Goal: Information Seeking & Learning: Compare options

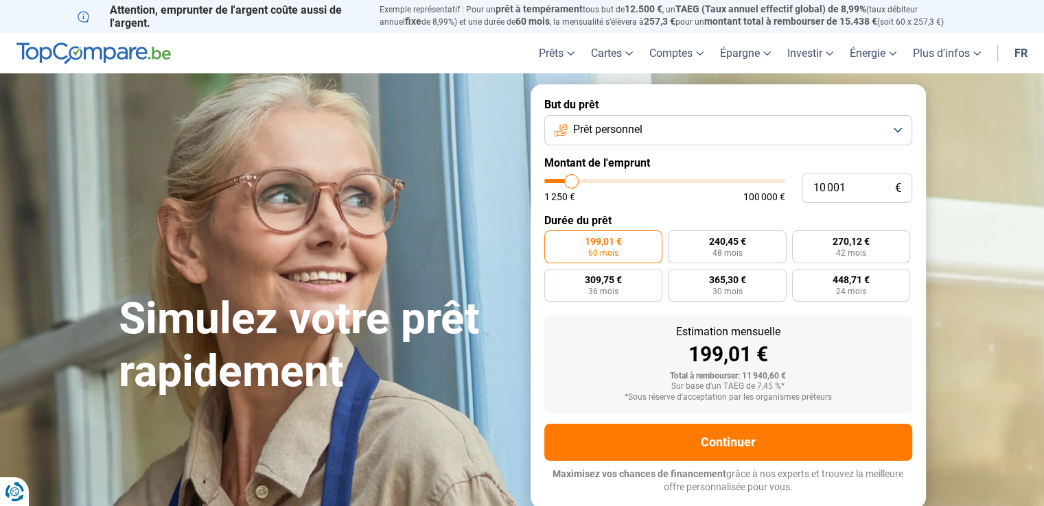
type input "10 250"
type input "10250"
type input "10 500"
type input "10500"
type input "10 750"
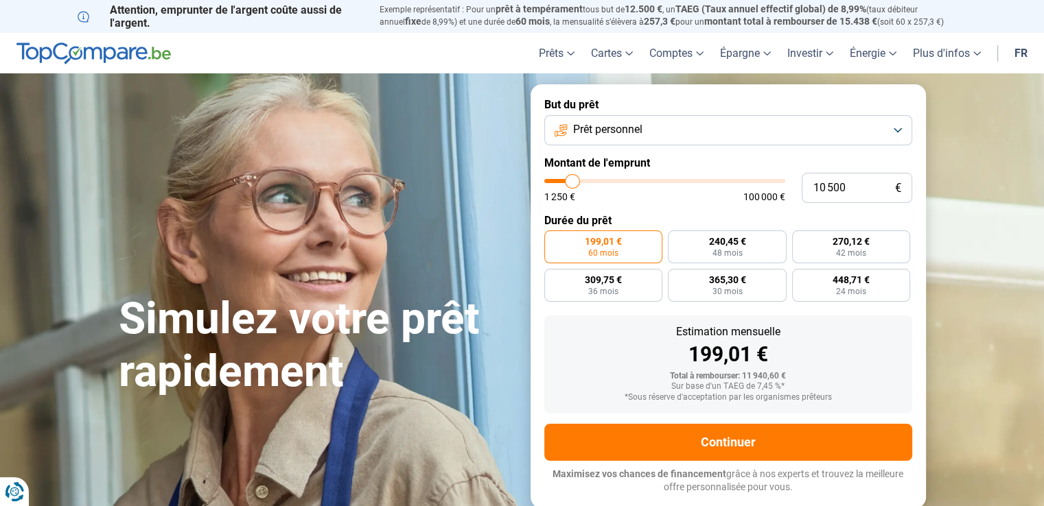
type input "10750"
type input "11 000"
type input "11000"
type input "11 250"
type input "11250"
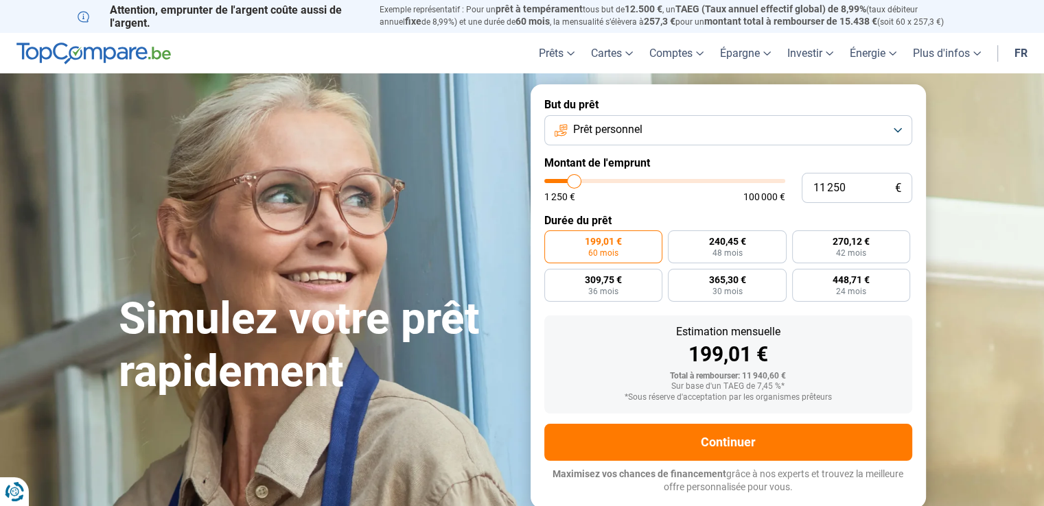
type input "11 500"
type input "11500"
type input "11 750"
type input "11750"
type input "12 000"
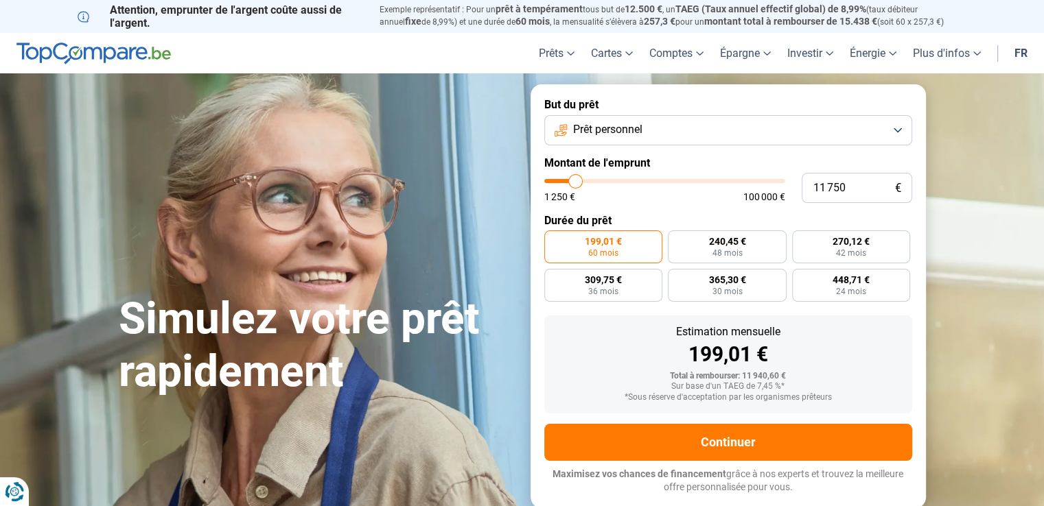
type input "12000"
type input "12 250"
type input "12250"
type input "12 500"
type input "12500"
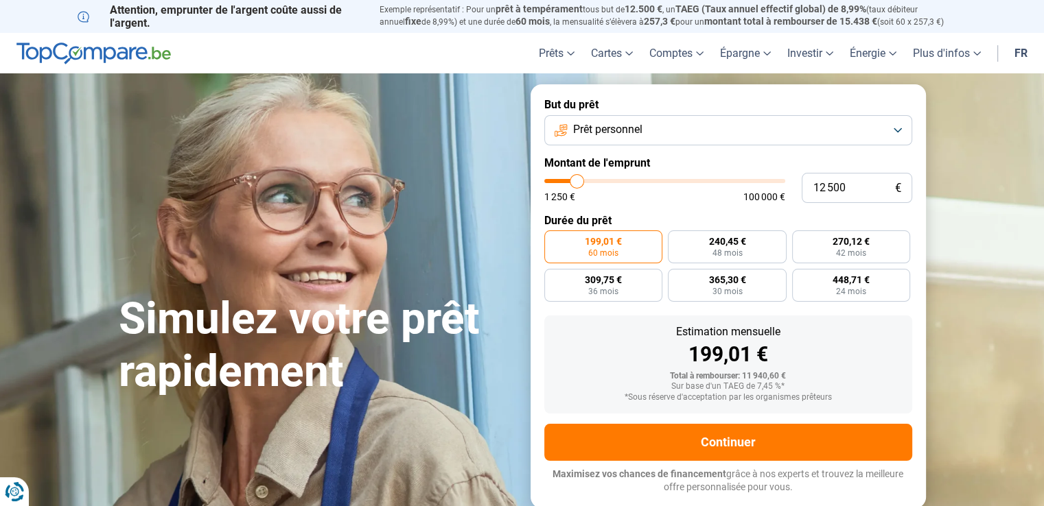
type input "12 750"
type input "12750"
type input "13 000"
type input "13000"
type input "13 250"
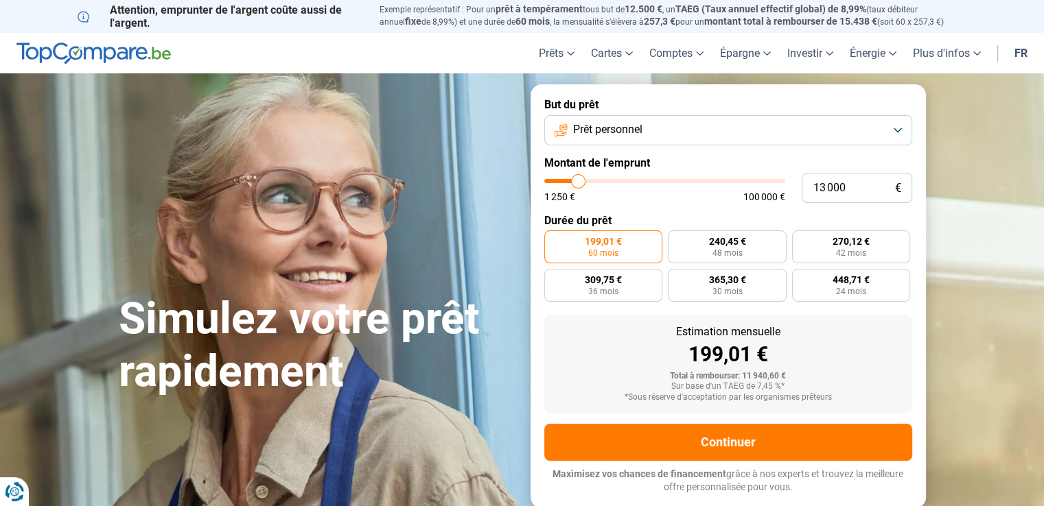
type input "13250"
type input "13 500"
type input "13500"
type input "13 750"
type input "13750"
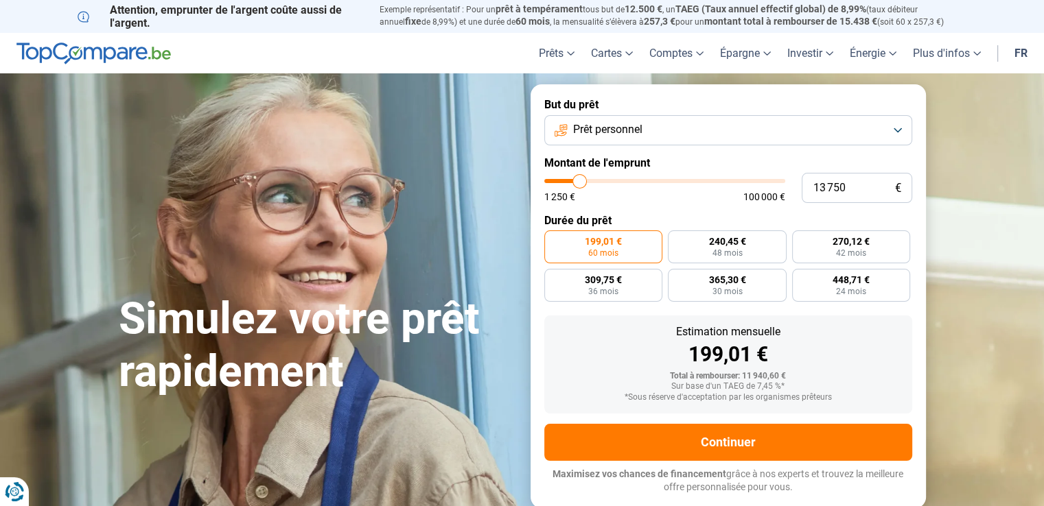
type input "14 000"
type input "14000"
type input "14 250"
type input "14250"
type input "14 500"
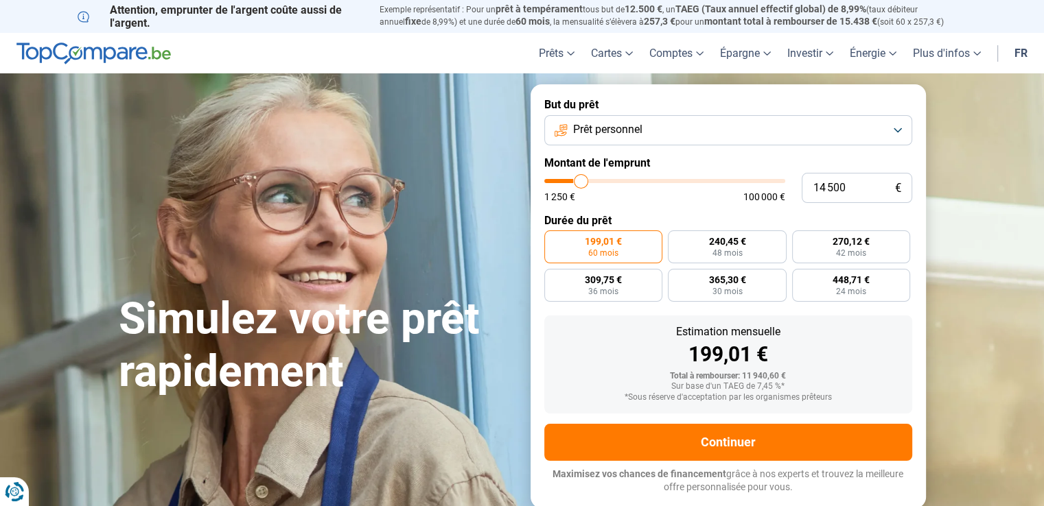
type input "14500"
type input "14 750"
type input "14750"
type input "15 000"
type input "15000"
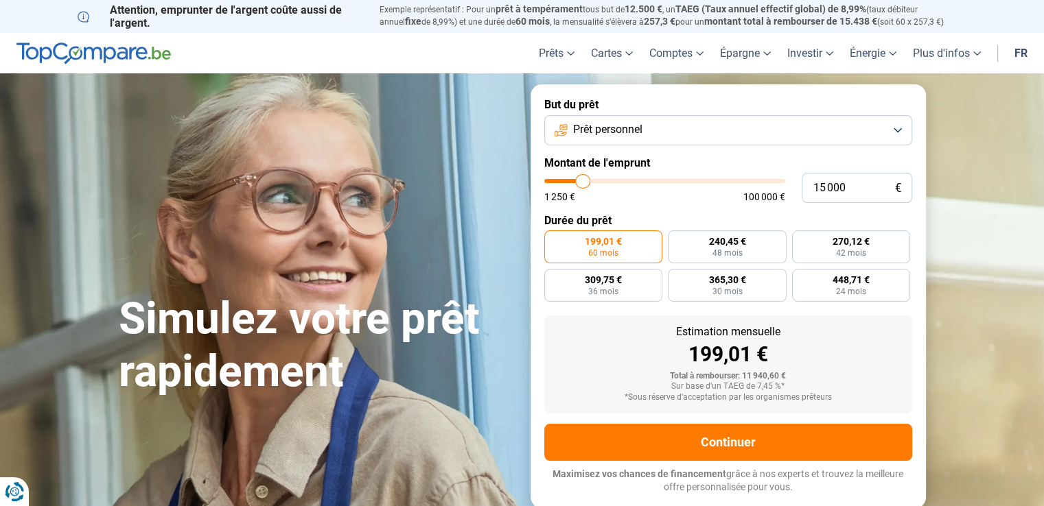
type input "15 250"
type input "15250"
type input "15 750"
type input "15750"
type input "16 250"
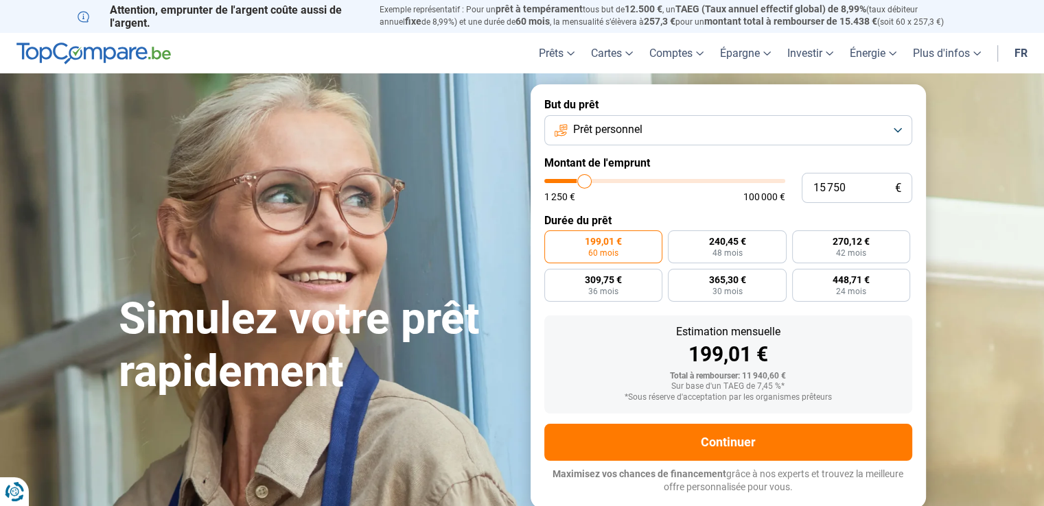
type input "16250"
type input "16 500"
type input "16500"
type input "16 750"
type input "16750"
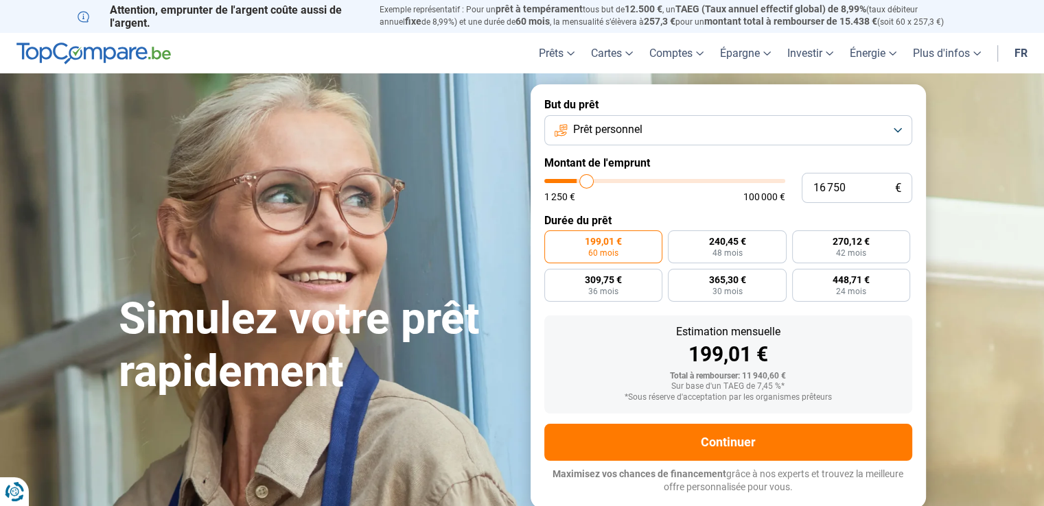
type input "17 000"
type input "17000"
type input "17 250"
type input "17250"
type input "17 500"
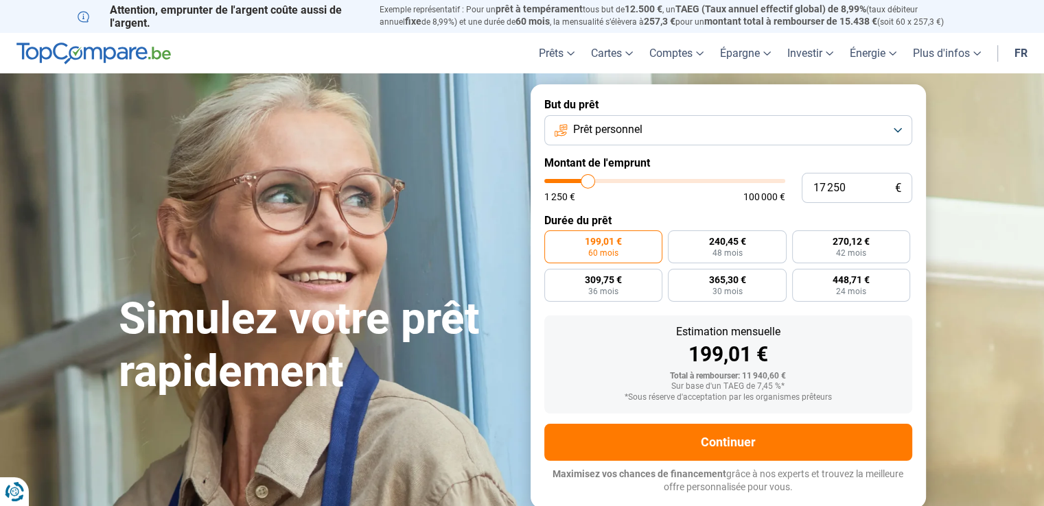
type input "17500"
type input "17 750"
type input "17750"
type input "18 000"
type input "18000"
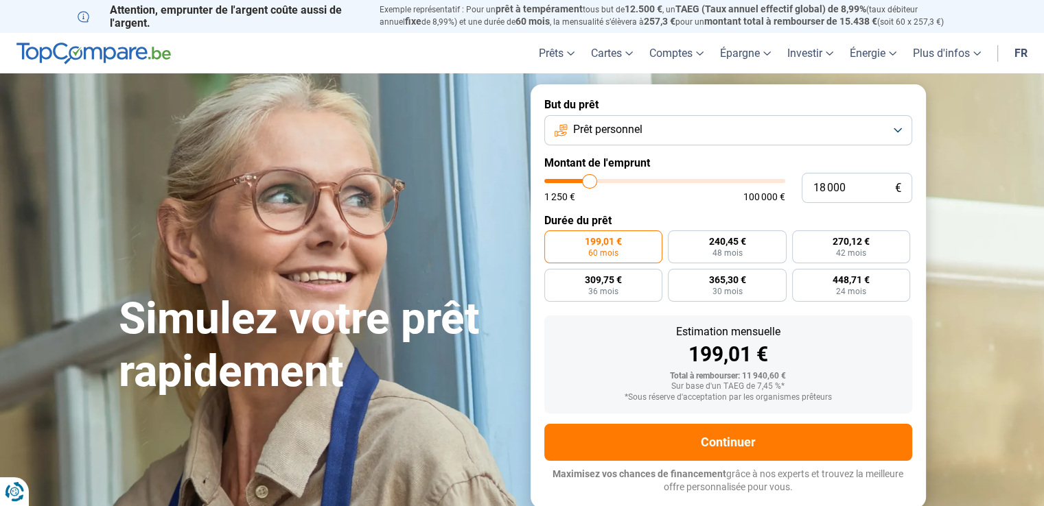
type input "18 250"
type input "18250"
type input "18 500"
type input "18500"
type input "18 750"
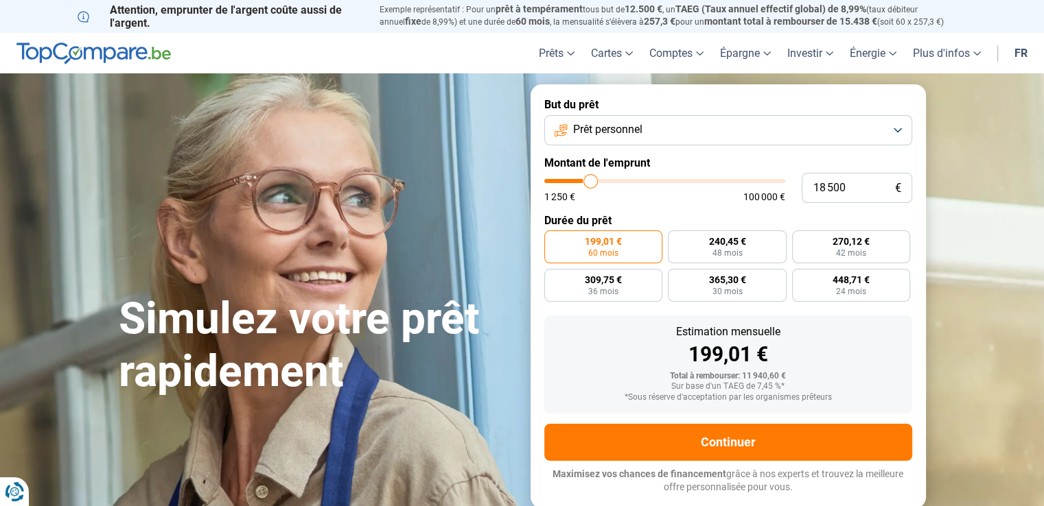
type input "18750"
type input "19 000"
type input "19000"
type input "19 250"
type input "19250"
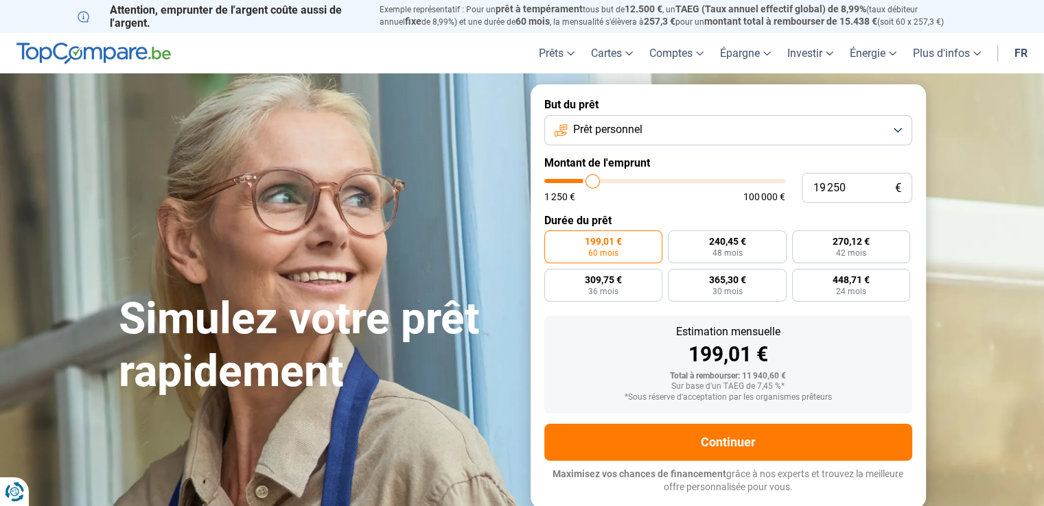
type input "19 500"
type input "19500"
type input "19 750"
type input "19750"
type input "20 000"
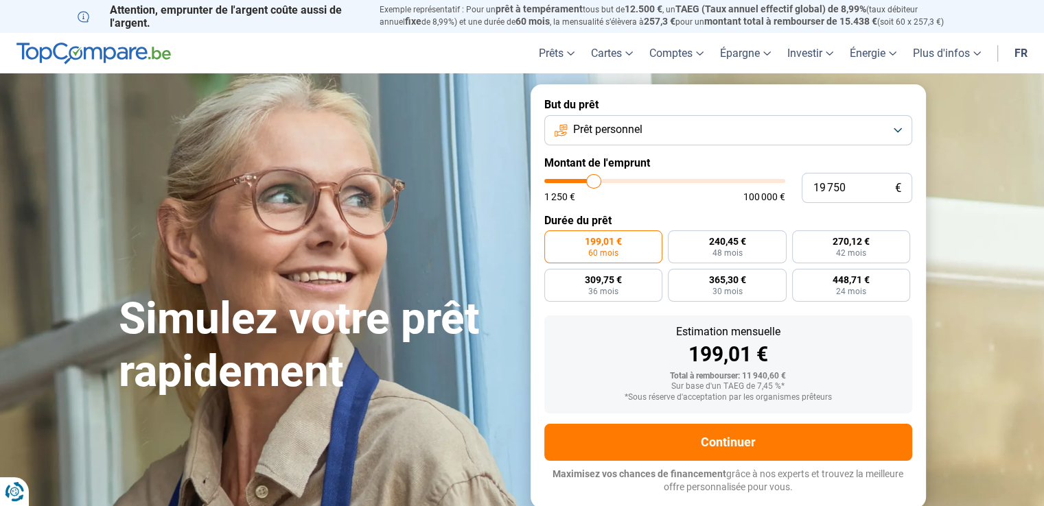
type input "20000"
type input "20 250"
type input "20250"
type input "20 500"
type input "20500"
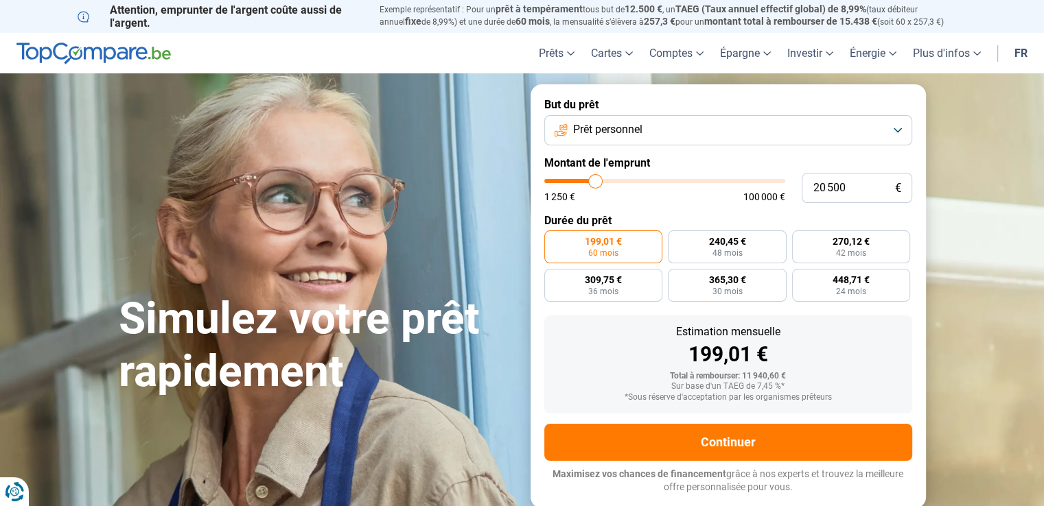
type input "21 000"
type input "21000"
type input "21 500"
type input "21500"
type input "21 750"
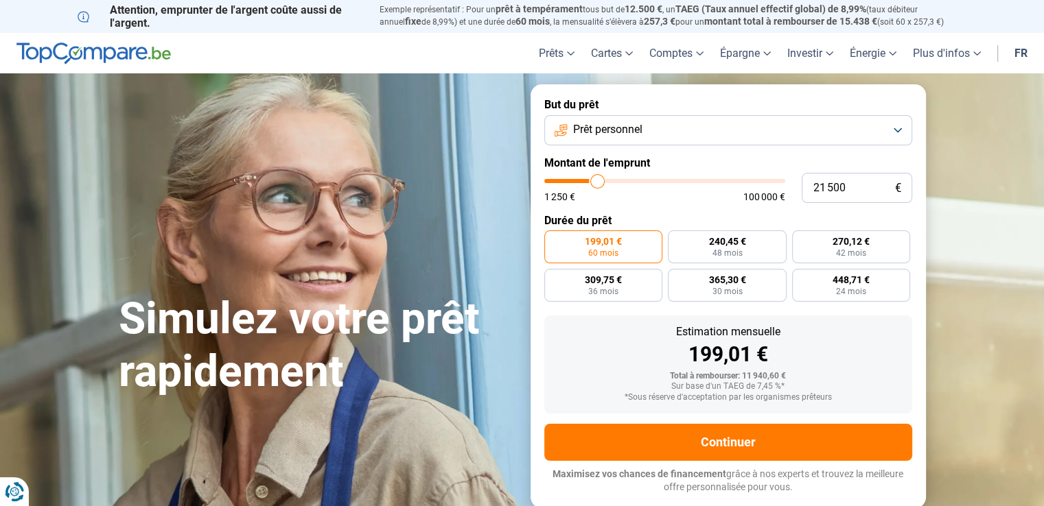
type input "21750"
type input "22 000"
type input "22000"
type input "22 250"
type input "22250"
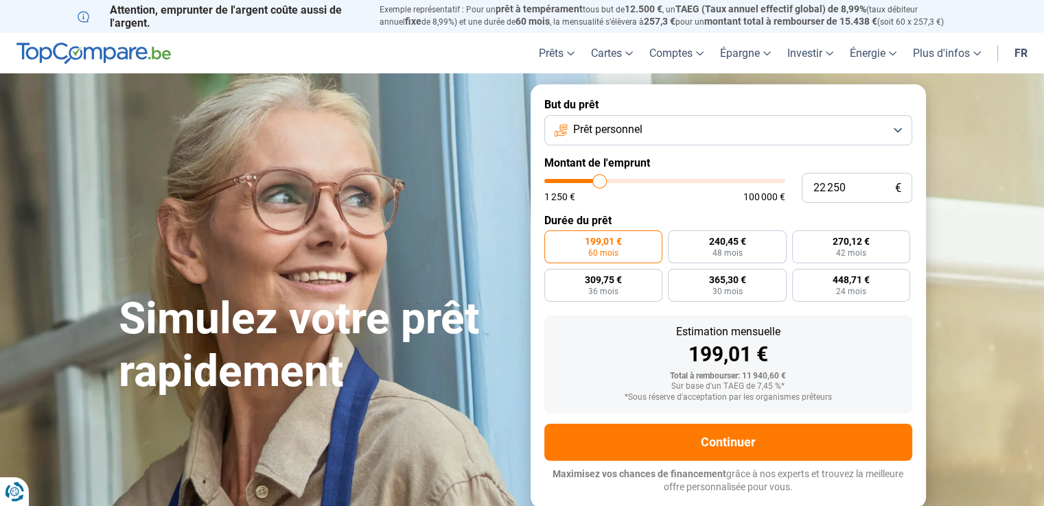
type input "22 500"
type input "22500"
type input "22 750"
type input "22750"
type input "23 000"
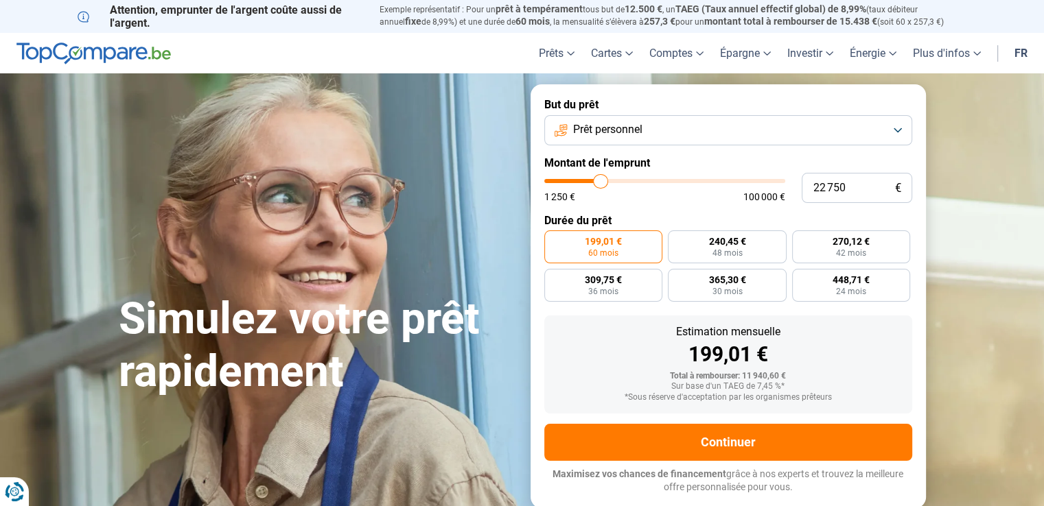
type input "23000"
type input "23 250"
type input "23250"
type input "23 500"
type input "23500"
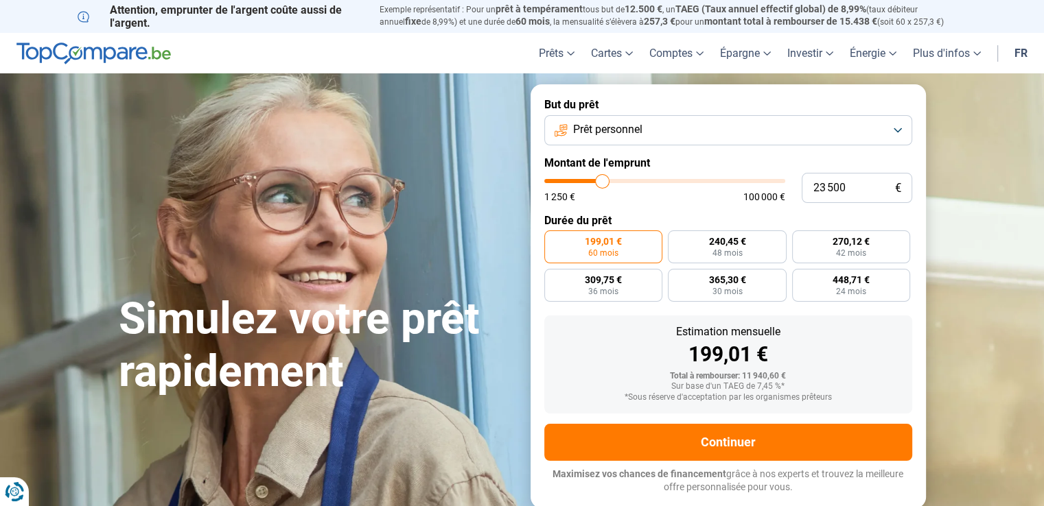
type input "23 750"
type input "23750"
type input "24 000"
type input "24000"
type input "24 250"
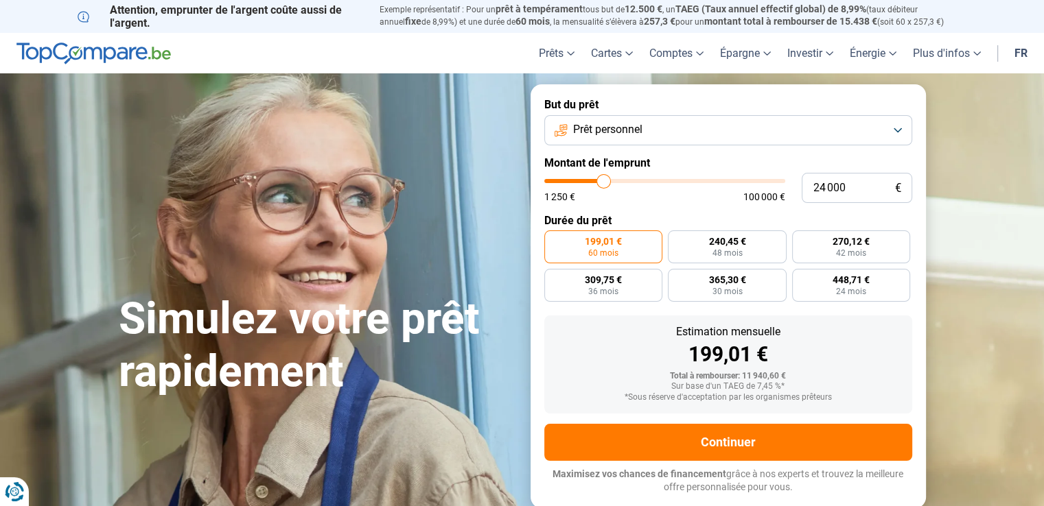
type input "24250"
type input "24 500"
type input "24500"
type input "24 750"
type input "24750"
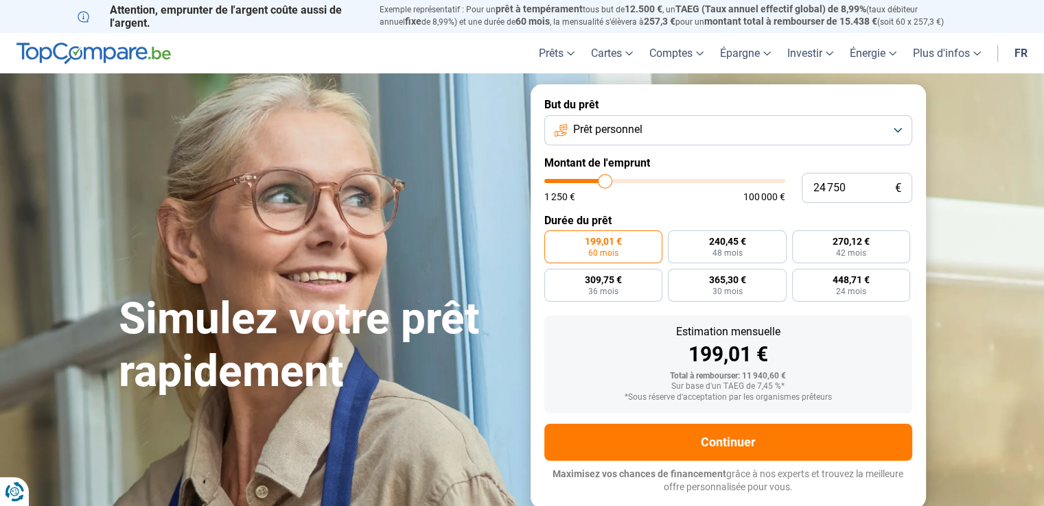
type input "25 000"
type input "25000"
type input "25 250"
type input "25250"
type input "25 500"
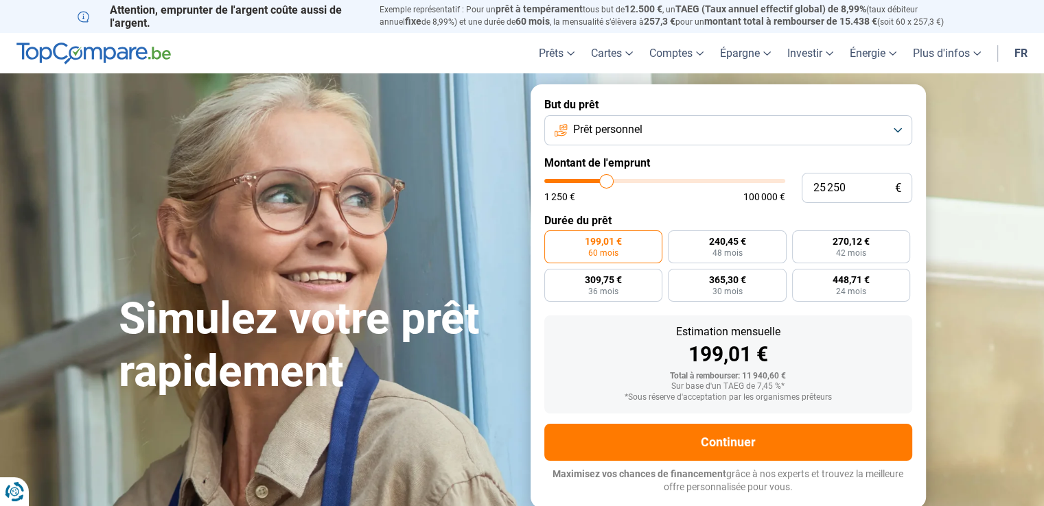
type input "25500"
type input "25 250"
type input "25250"
type input "24 750"
type input "24750"
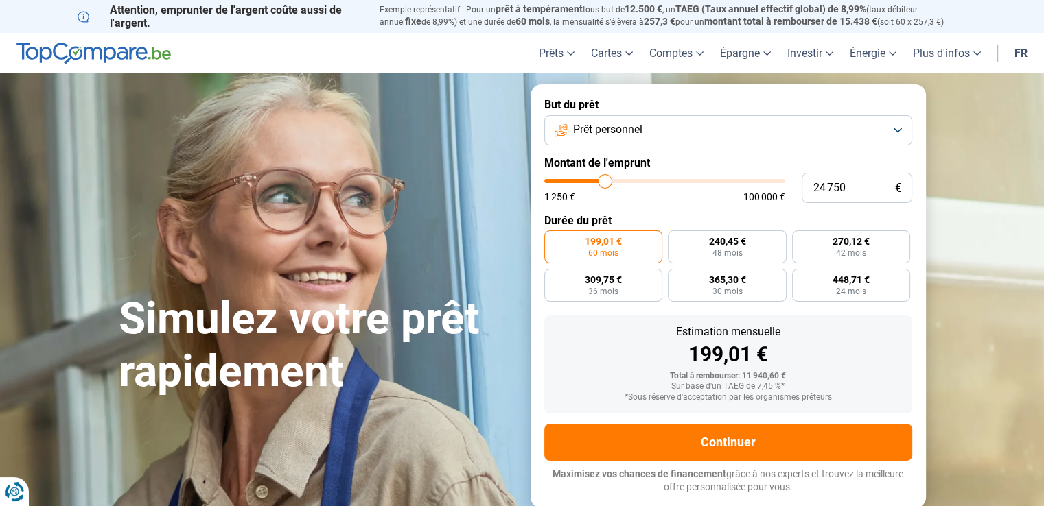
type input "23 750"
type input "23750"
type input "22 750"
type input "22750"
type input "22 000"
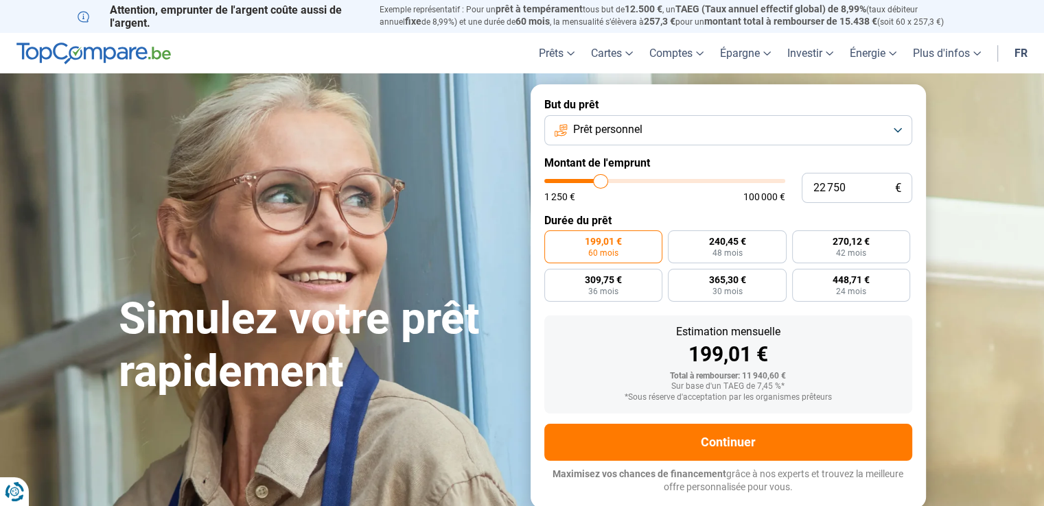
type input "22000"
type input "21 250"
type input "21250"
type input "20 250"
type input "20250"
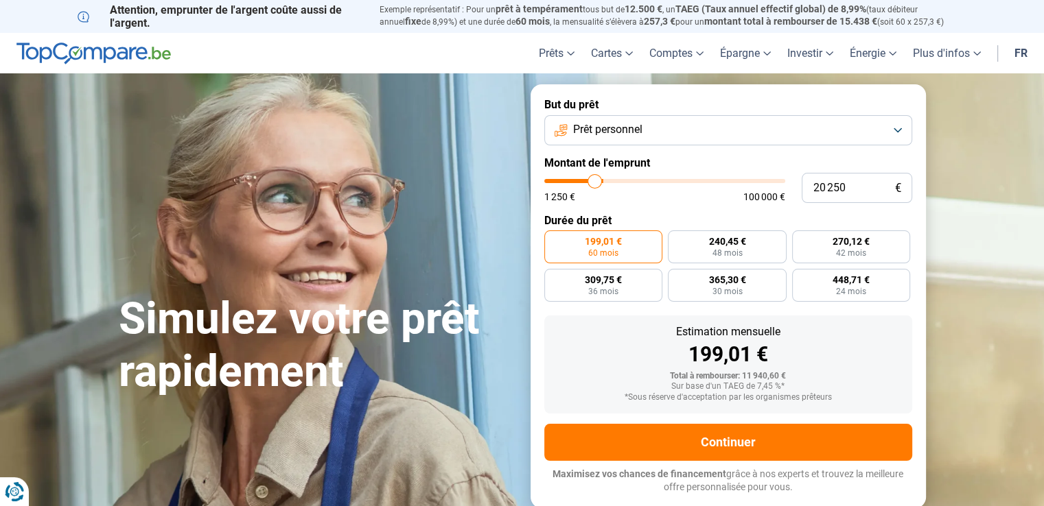
type input "19 000"
type input "19000"
type input "17 750"
type input "17750"
type input "16 250"
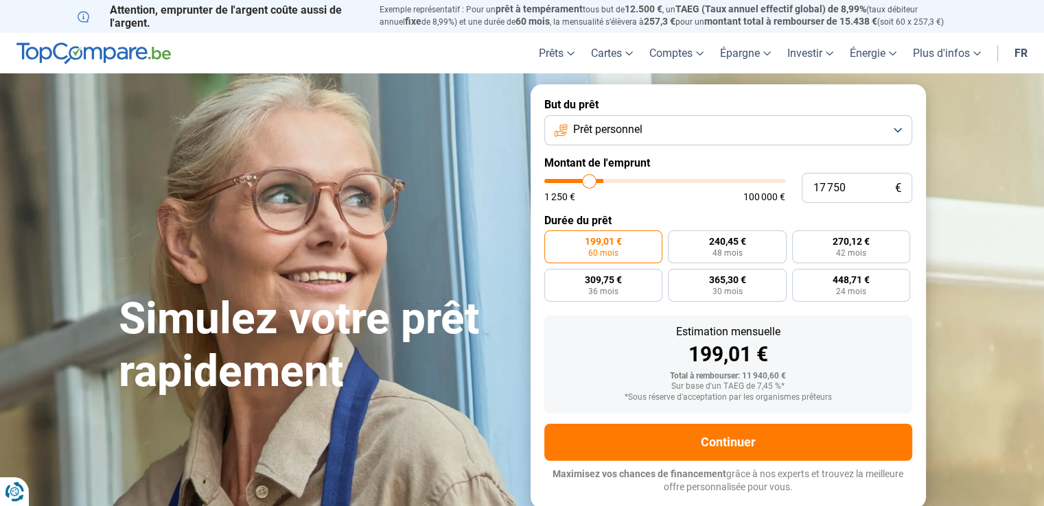
type input "16250"
type input "15 250"
type input "15250"
type input "14 000"
type input "14000"
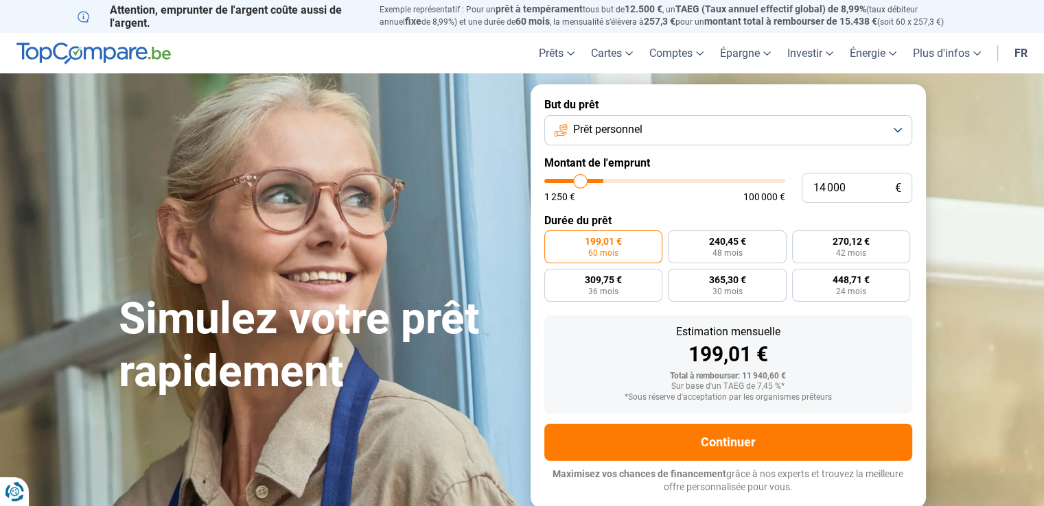
type input "13 250"
type input "13250"
type input "12 750"
type input "12750"
type input "12 500"
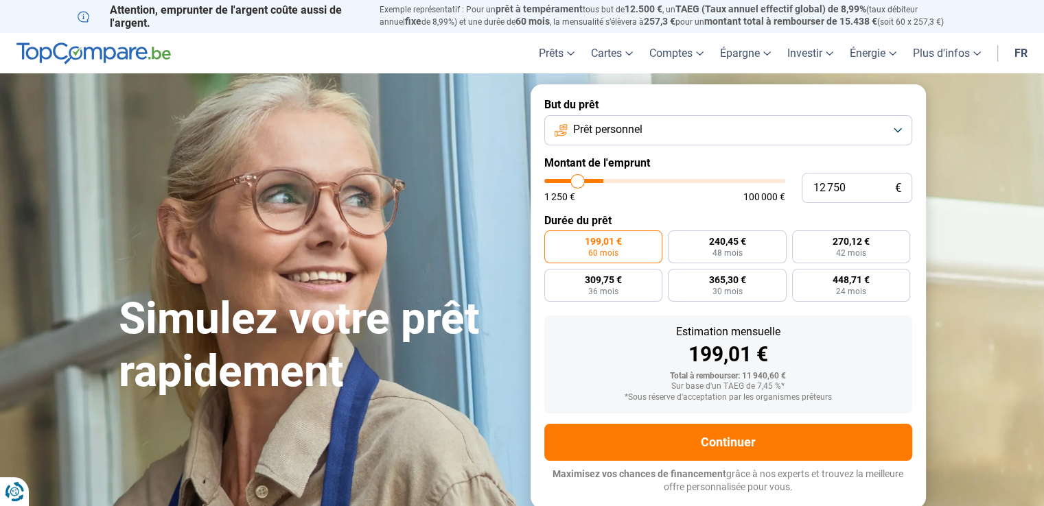
type input "12500"
type input "12 000"
type input "12000"
type input "11 500"
type input "11500"
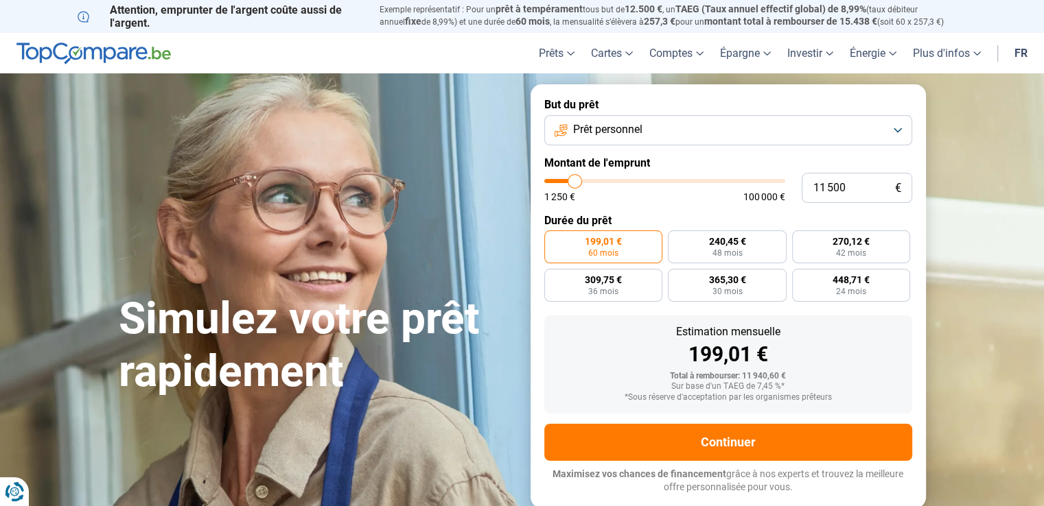
type input "11 000"
type input "11000"
type input "10 000"
type input "10000"
type input "9 750"
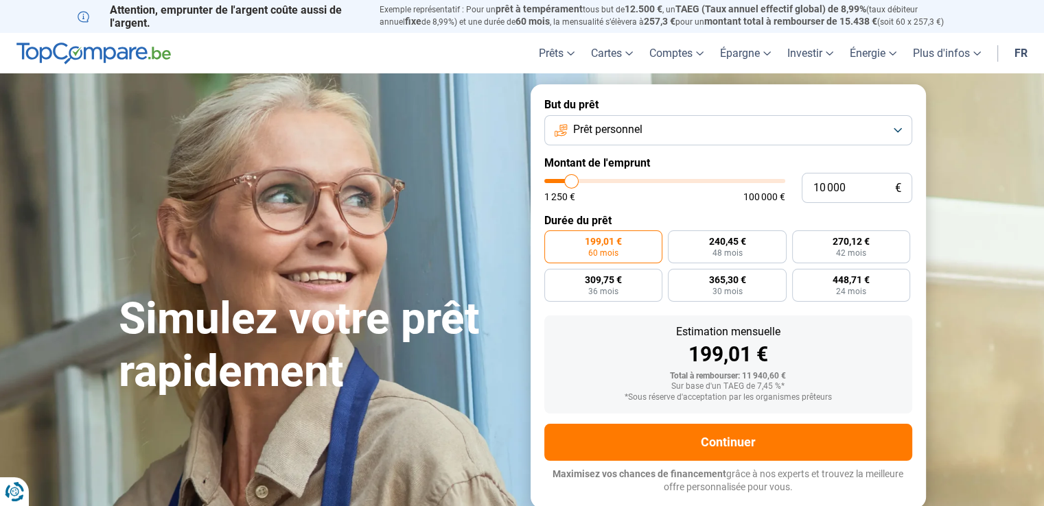
type input "9750"
type input "9 000"
type input "9000"
type input "8 250"
type input "8250"
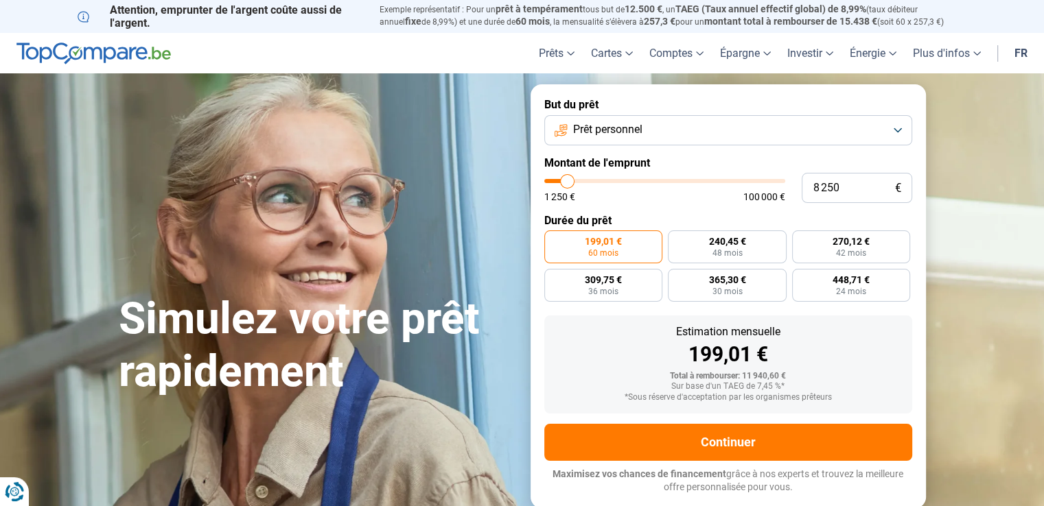
type input "8 000"
type input "8000"
type input "7 750"
type input "7750"
type input "7 250"
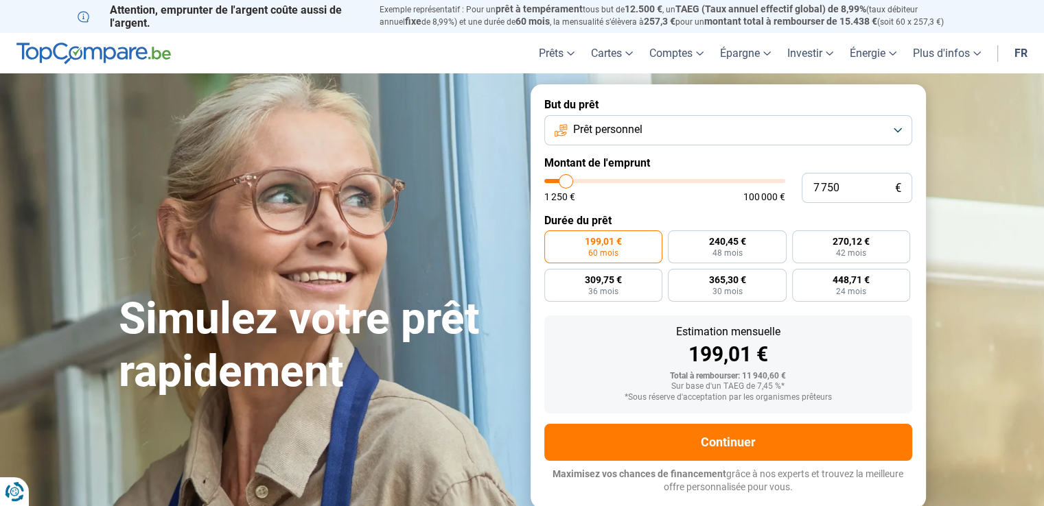
type input "7250"
type input "7 000"
type input "7000"
type input "6 500"
type input "6500"
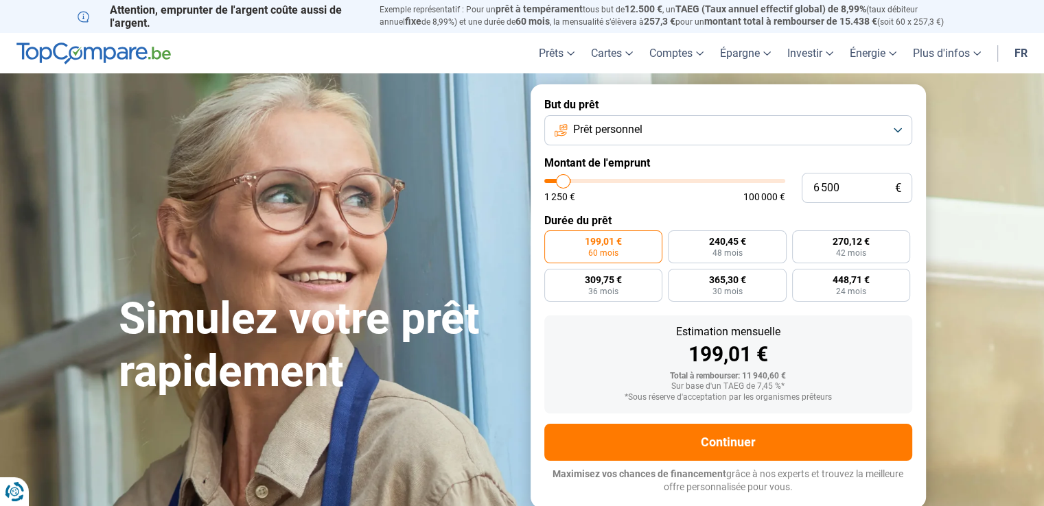
type input "6 250"
type input "6250"
type input "6 000"
type input "6000"
type input "5 250"
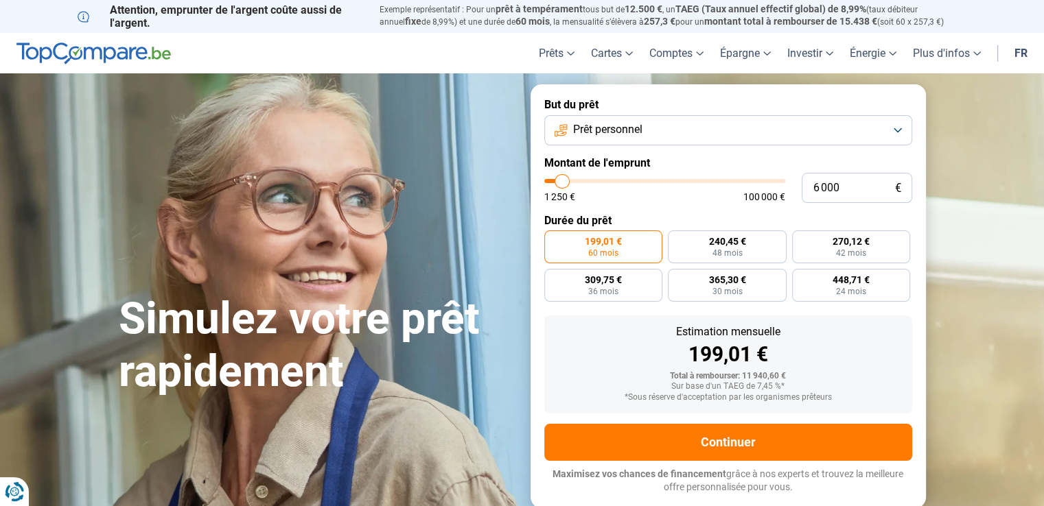
type input "5250"
type input "5 000"
type input "5000"
type input "4 750"
type input "4750"
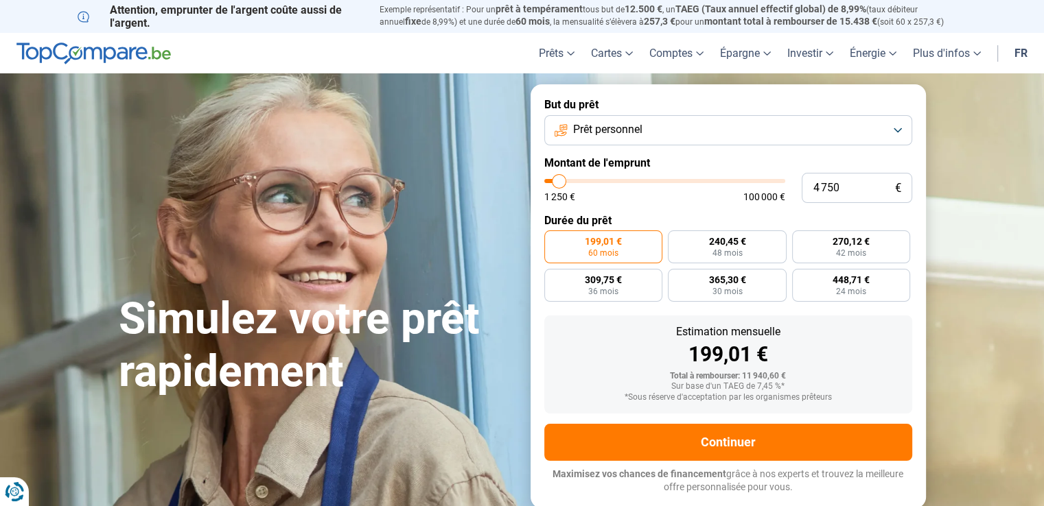
type input "4 500"
type input "4500"
type input "4 000"
type input "4000"
type input "3 750"
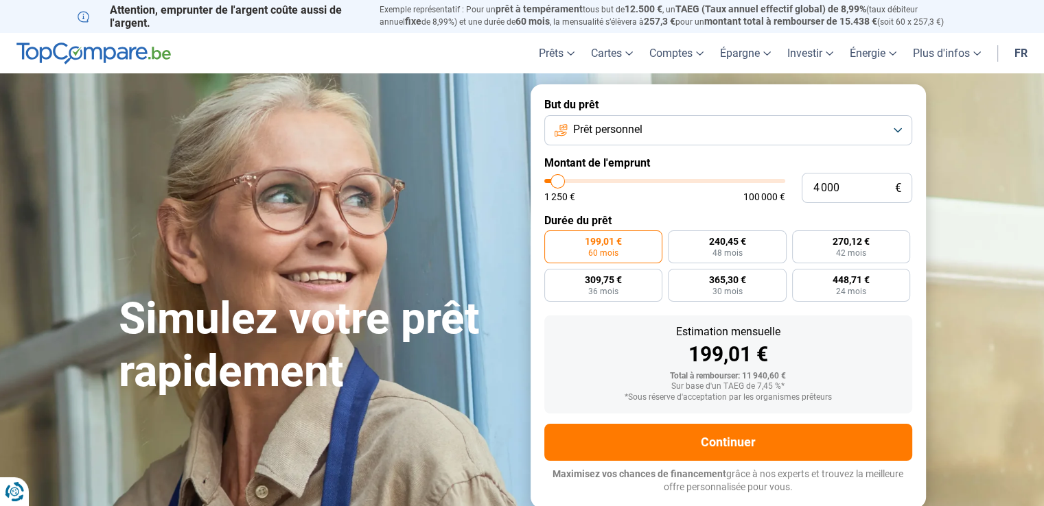
type input "3750"
type input "3 500"
type input "3500"
type input "3 250"
type input "3250"
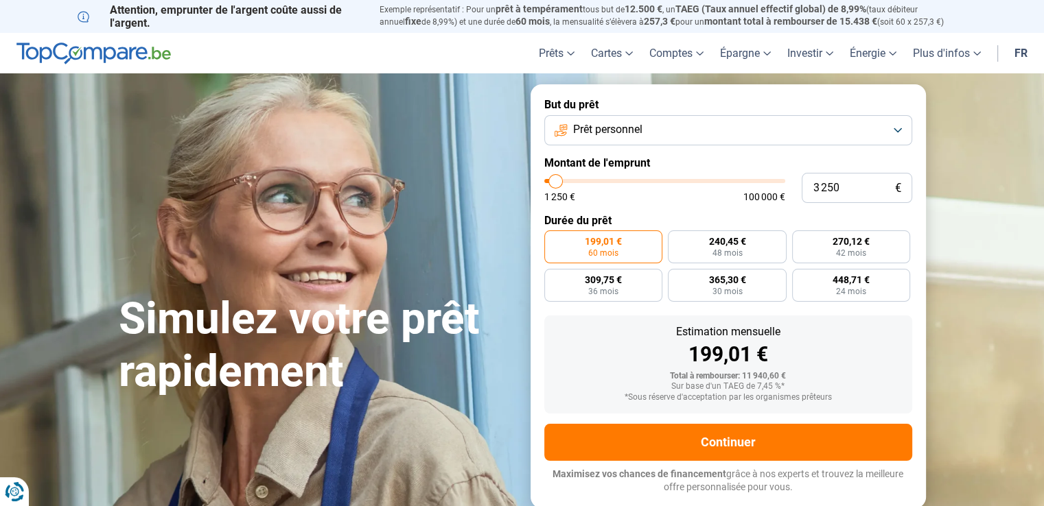
type input "2 750"
type input "2750"
type input "2 250"
type input "2250"
type input "1 500"
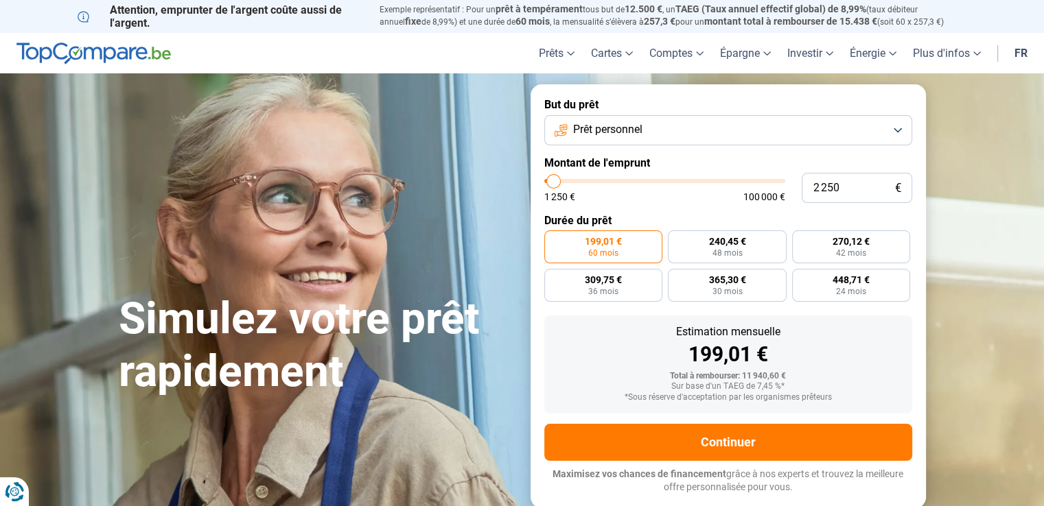
type input "1500"
type input "1 250"
drag, startPoint x: 574, startPoint y: 185, endPoint x: 547, endPoint y: 195, distance: 28.7
type input "1250"
click at [546, 183] on input "range" at bounding box center [664, 181] width 241 height 4
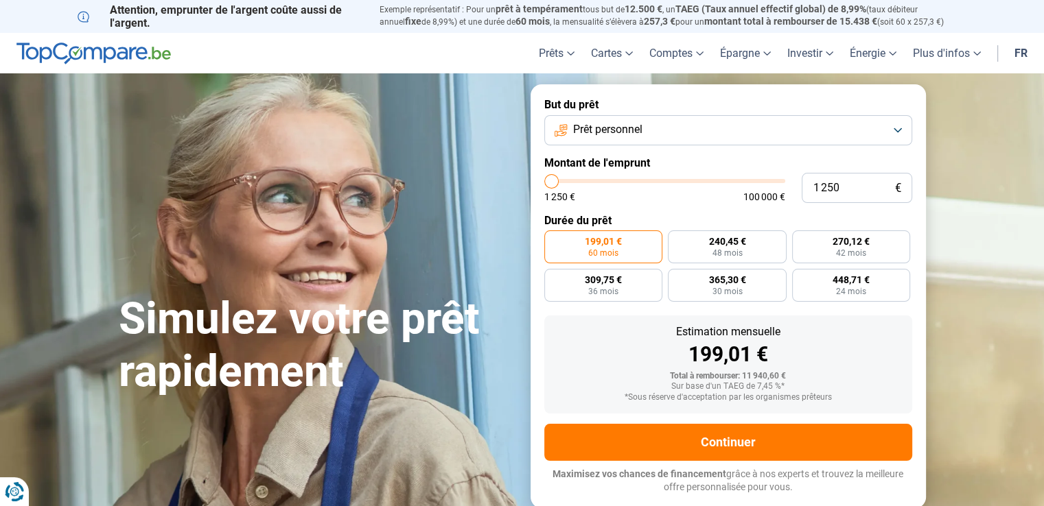
radio input "true"
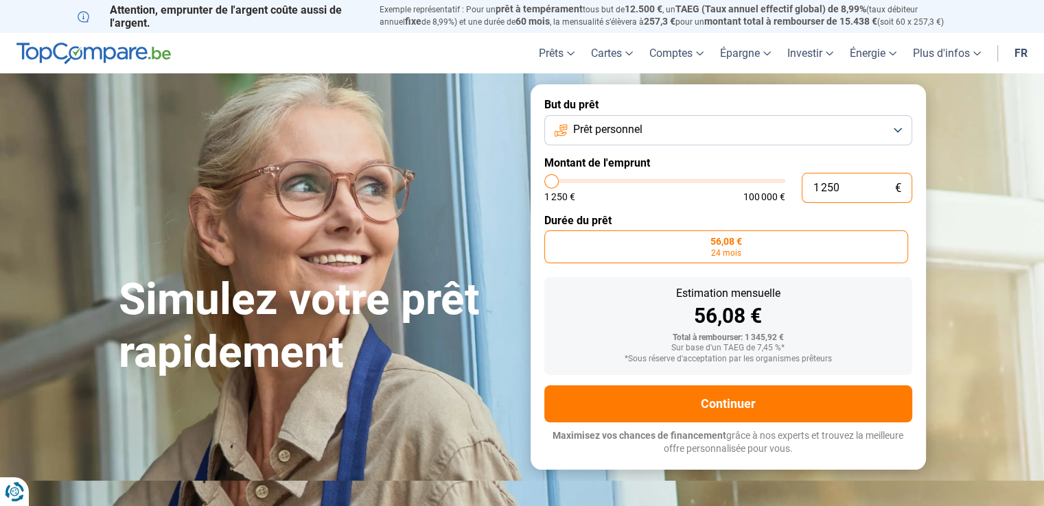
click at [843, 186] on input "1 250" at bounding box center [856, 188] width 110 height 30
type input "125"
drag, startPoint x: 554, startPoint y: 182, endPoint x: 567, endPoint y: 193, distance: 16.5
click at [567, 183] on input "range" at bounding box center [664, 181] width 241 height 4
